Goal: Find specific page/section: Find specific page/section

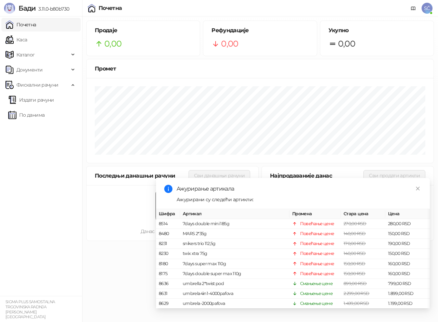
click at [417, 186] on link "Close" at bounding box center [418, 189] width 8 height 8
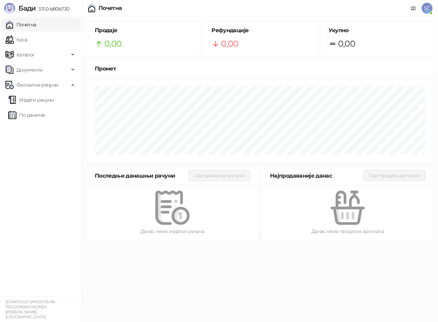
click at [143, 33] on h5 "Продаје" at bounding box center [143, 30] width 97 height 8
click at [26, 39] on link "Каса" at bounding box center [16, 40] width 22 height 14
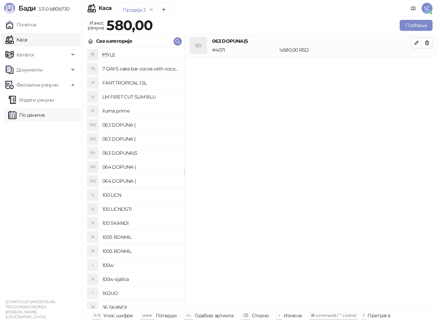
click at [33, 116] on link "По данима" at bounding box center [26, 115] width 36 height 14
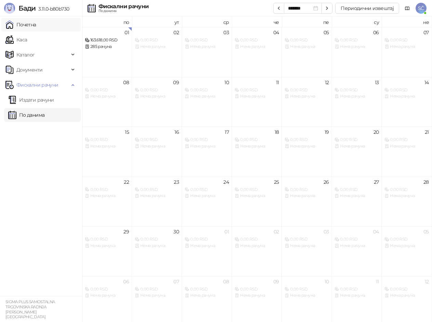
click at [28, 25] on link "Почетна" at bounding box center [20, 25] width 31 height 14
